Goal: Obtain resource: Download file/media

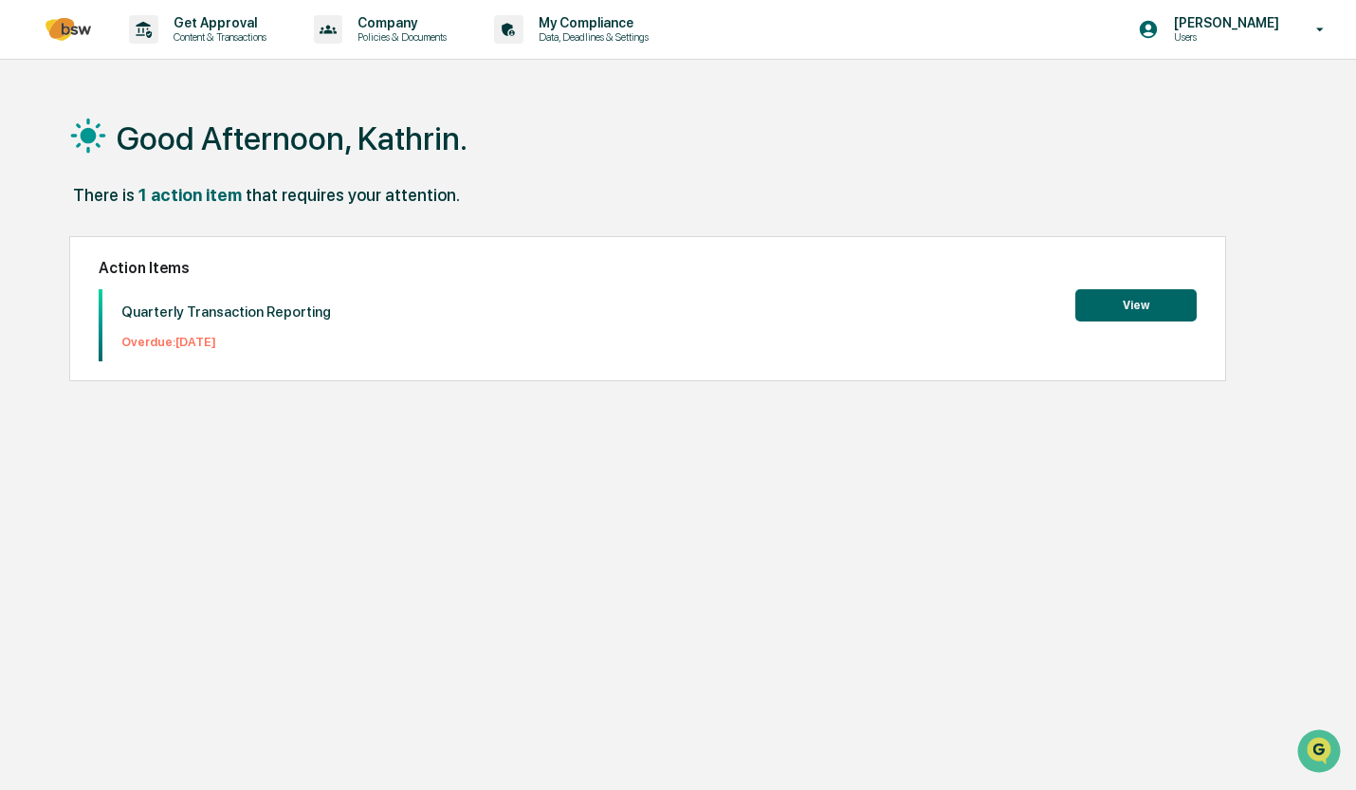
click at [1219, 30] on p "[PERSON_NAME]" at bounding box center [1223, 22] width 130 height 15
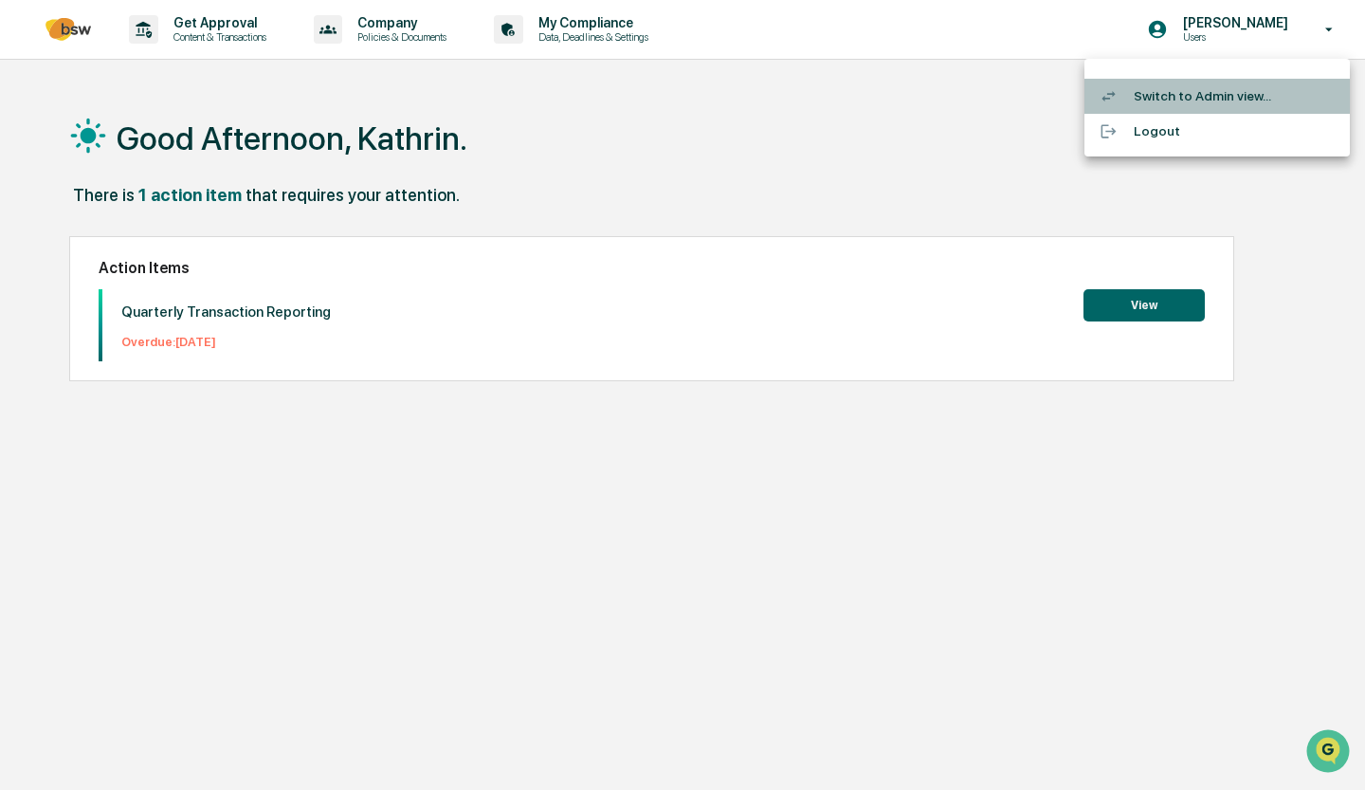
click at [1167, 94] on li "Switch to Admin view..." at bounding box center [1216, 96] width 265 height 35
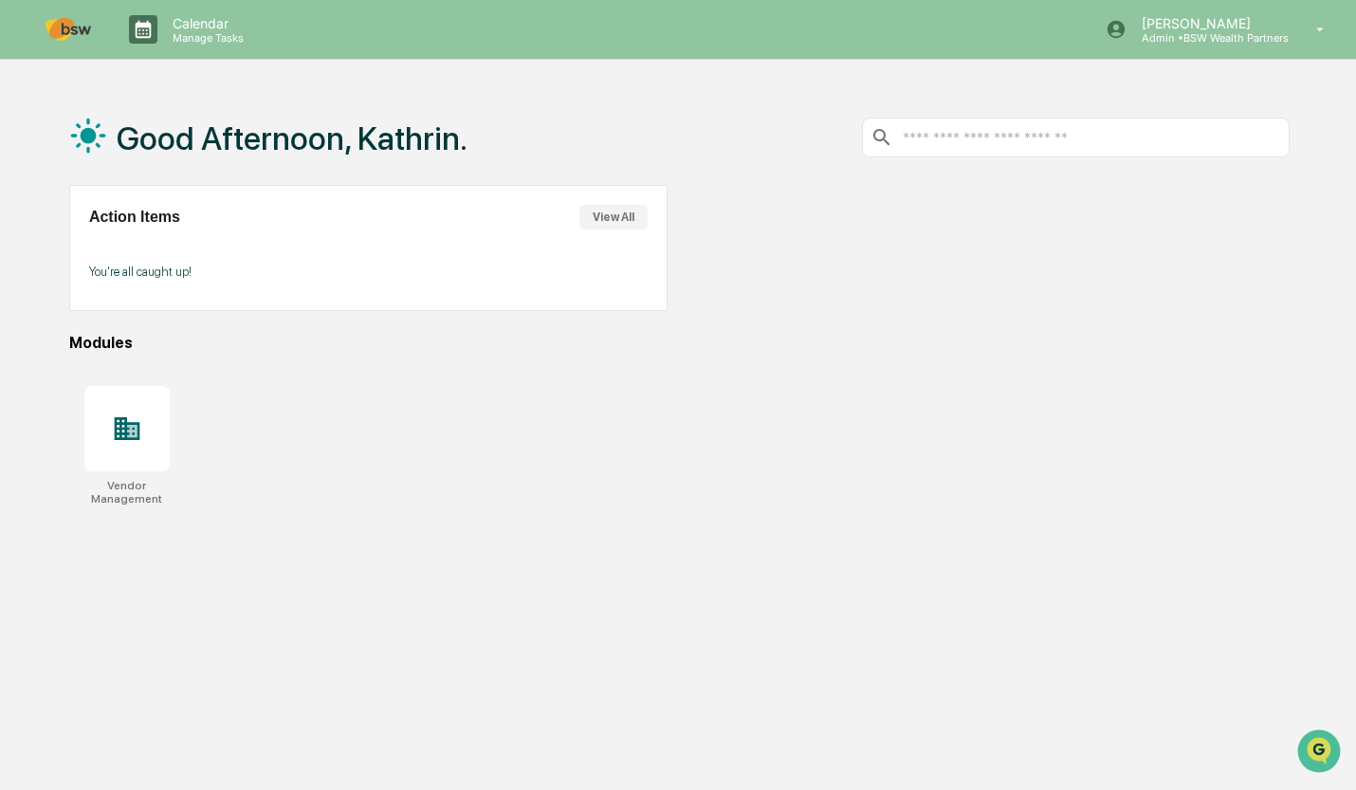
click at [127, 415] on icon at bounding box center [127, 428] width 30 height 30
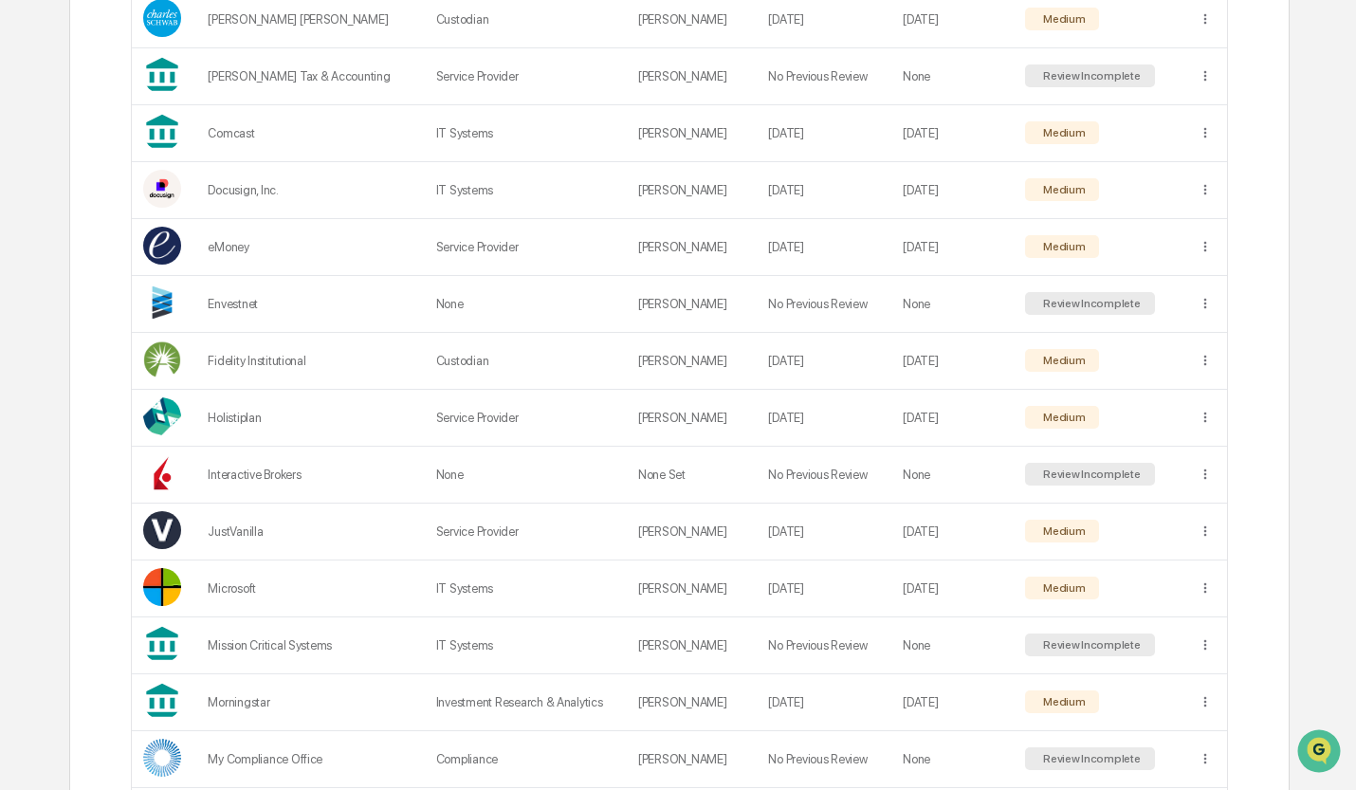
scroll to position [739, 0]
click at [503, 416] on td "Service Provider" at bounding box center [526, 416] width 202 height 57
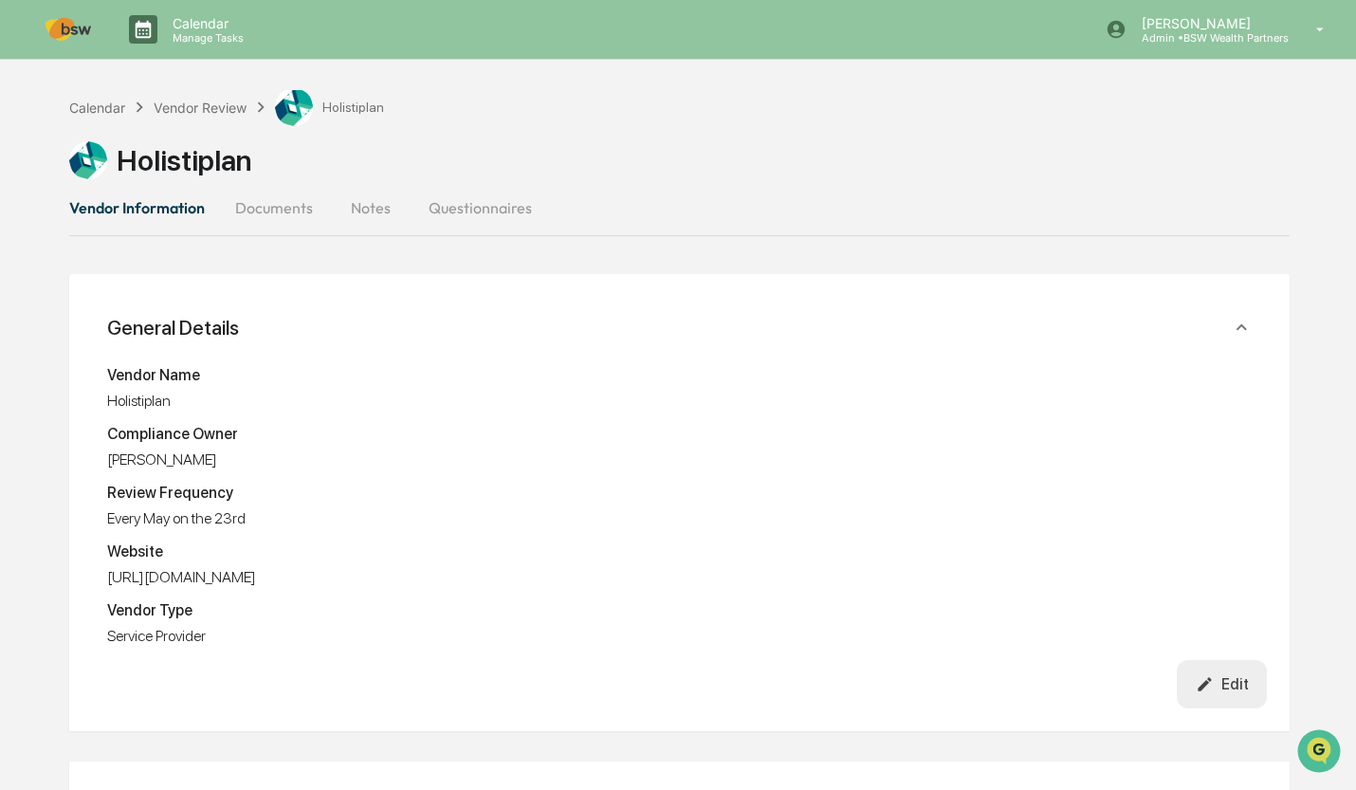
click at [293, 193] on button "Documents" at bounding box center [274, 208] width 108 height 46
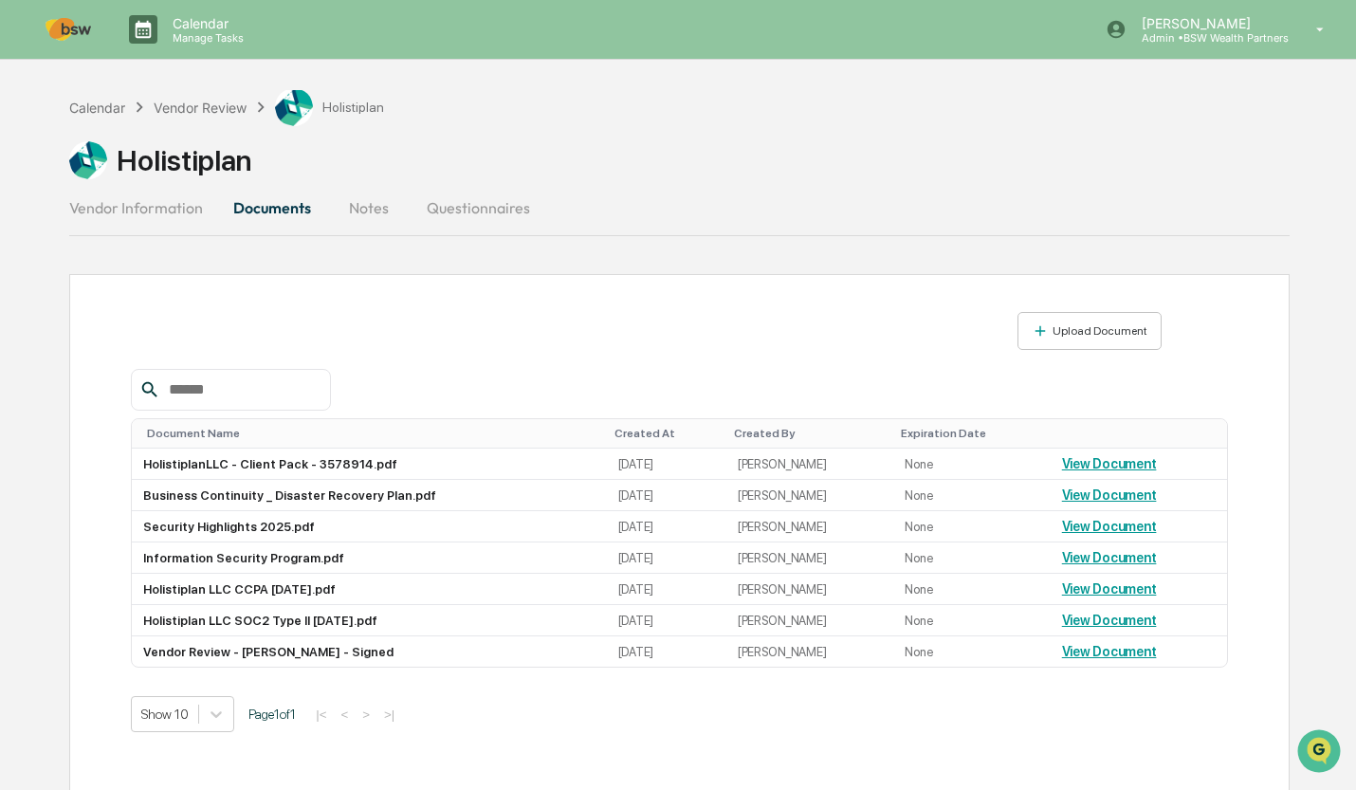
click at [233, 470] on td "HolistiplanLLC - Client Pack - 3578914.pdf" at bounding box center [369, 463] width 474 height 31
click at [277, 471] on td "HolistiplanLLC - Client Pack - 3578914.pdf" at bounding box center [369, 463] width 474 height 31
click at [1119, 461] on link "View Document" at bounding box center [1109, 463] width 95 height 15
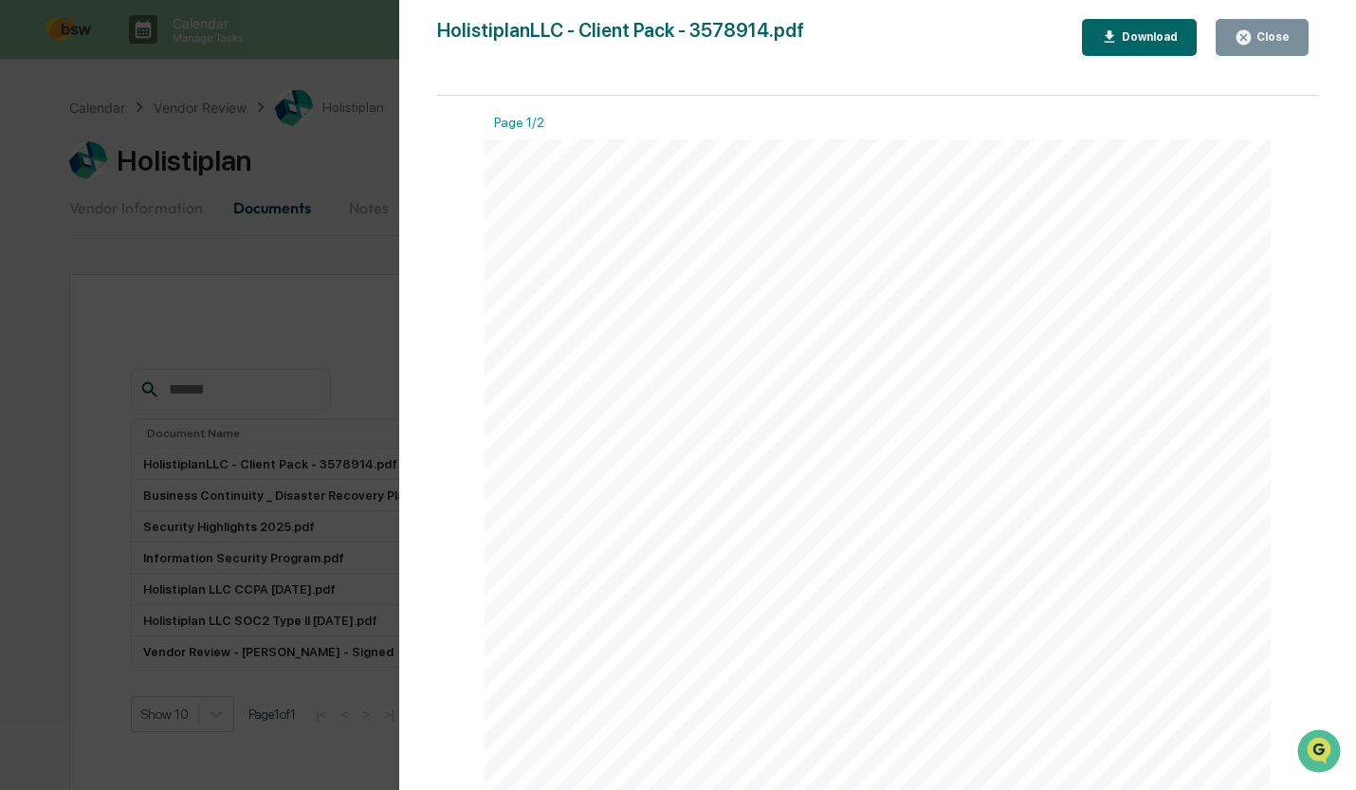
click at [1261, 32] on div "Close" at bounding box center [1270, 36] width 37 height 13
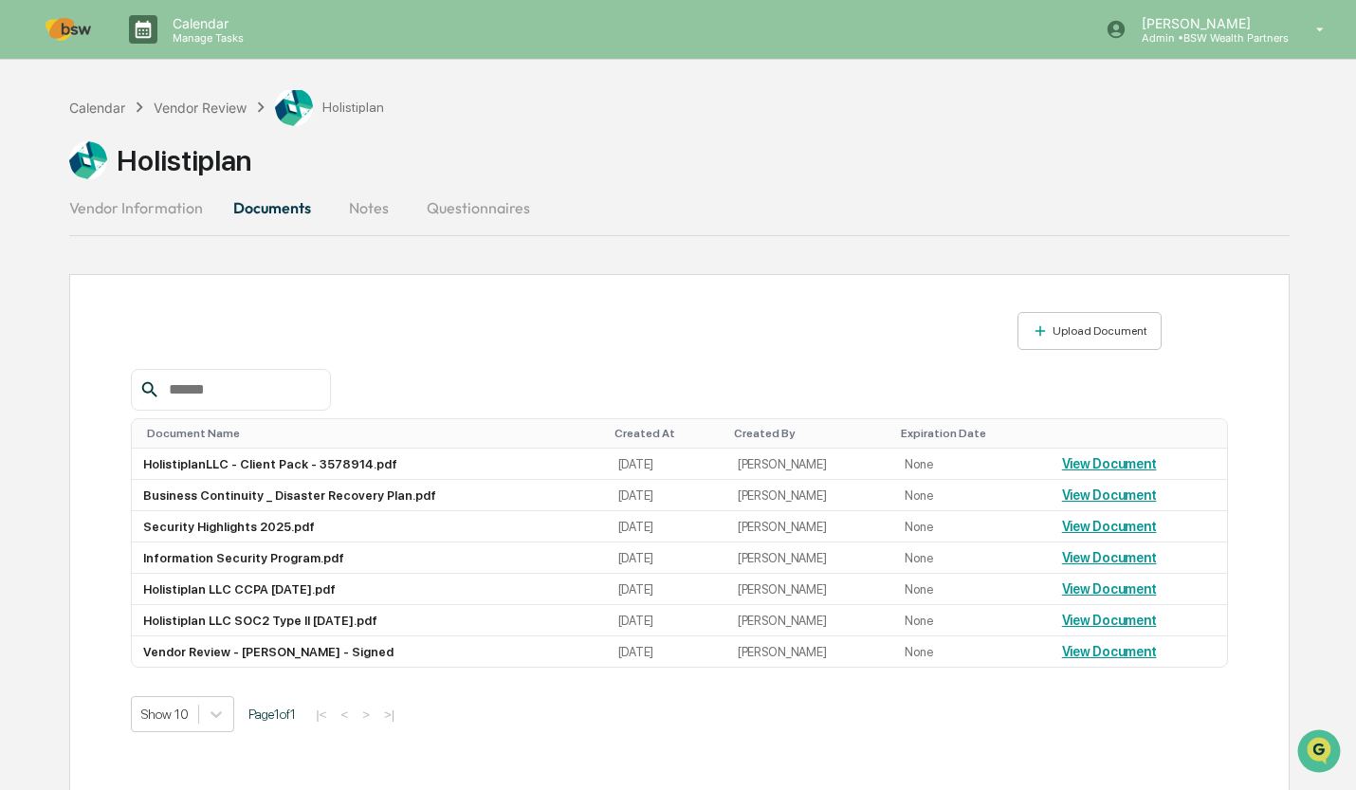
click at [247, 503] on td "Business Continuity _ Disaster Recovery Plan.pdf" at bounding box center [369, 495] width 474 height 31
click at [462, 302] on div "Upload Document Document Name Created At Created By Expiration Date Holistiplan…" at bounding box center [679, 548] width 1220 height 549
